Goal: Book appointment/travel/reservation

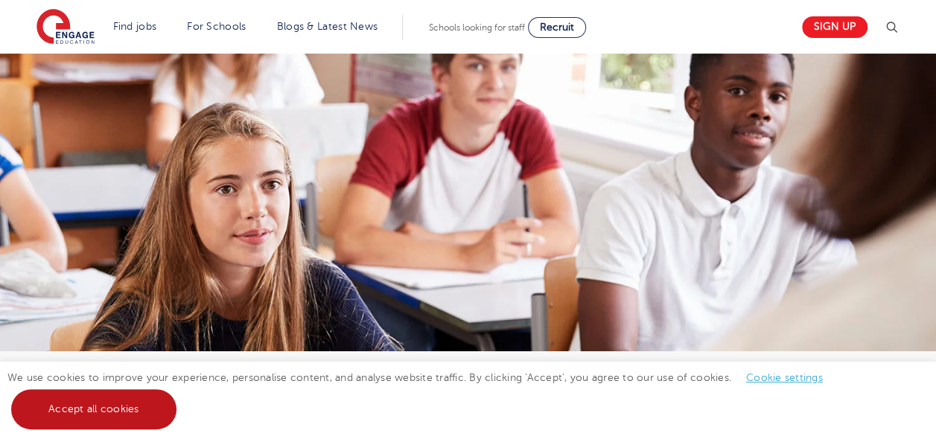
click at [103, 429] on link "Accept all cookies" at bounding box center [93, 409] width 165 height 40
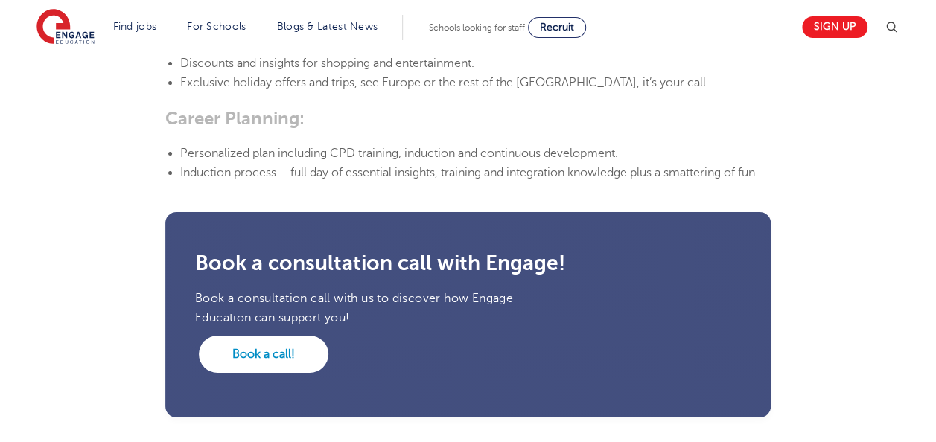
scroll to position [2465, 0]
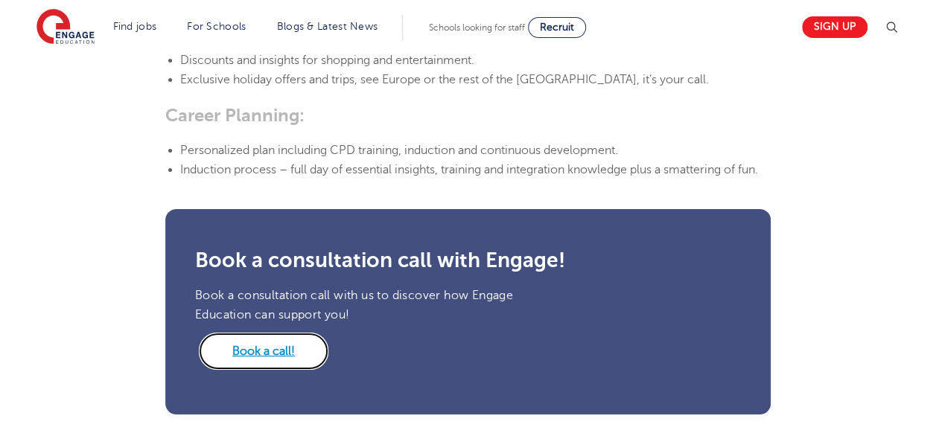
click at [246, 333] on link "Book a call!" at bounding box center [264, 351] width 130 height 37
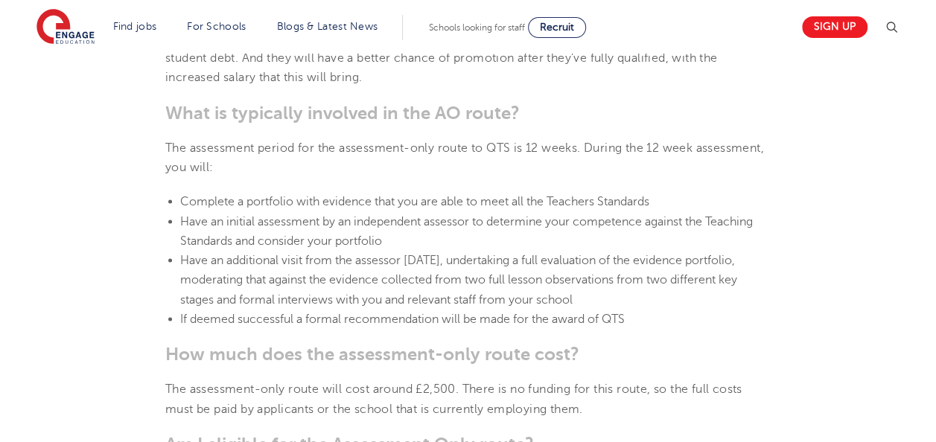
scroll to position [1402, 0]
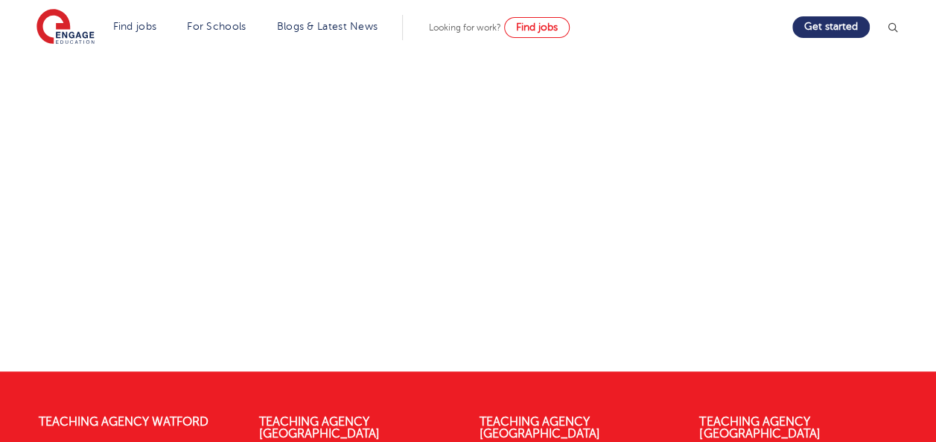
scroll to position [619, 0]
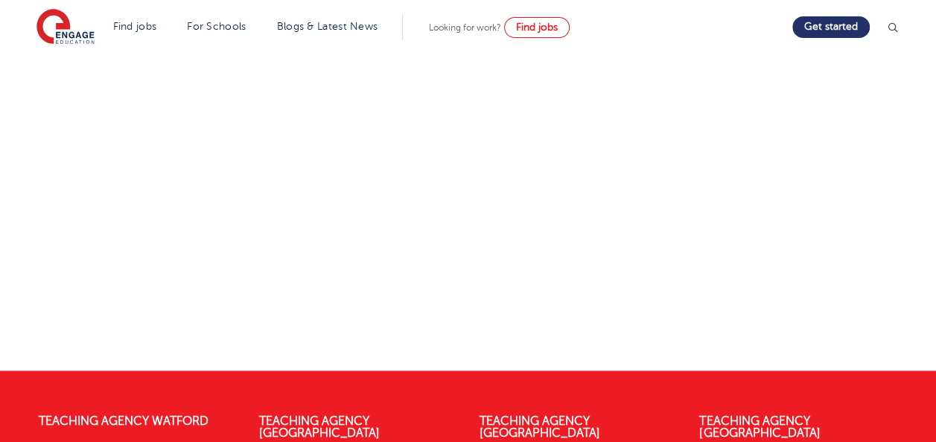
click at [500, 328] on div at bounding box center [468, 59] width 730 height 540
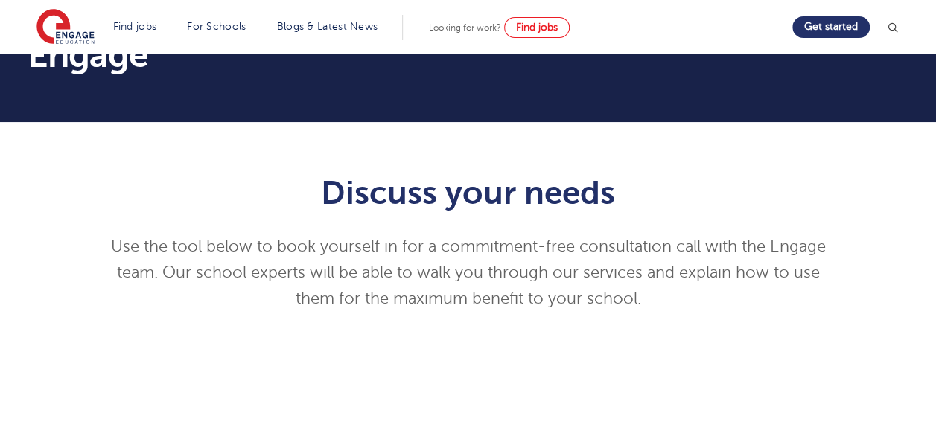
scroll to position [0, 0]
